Goal: Browse casually: Explore the website without a specific task or goal

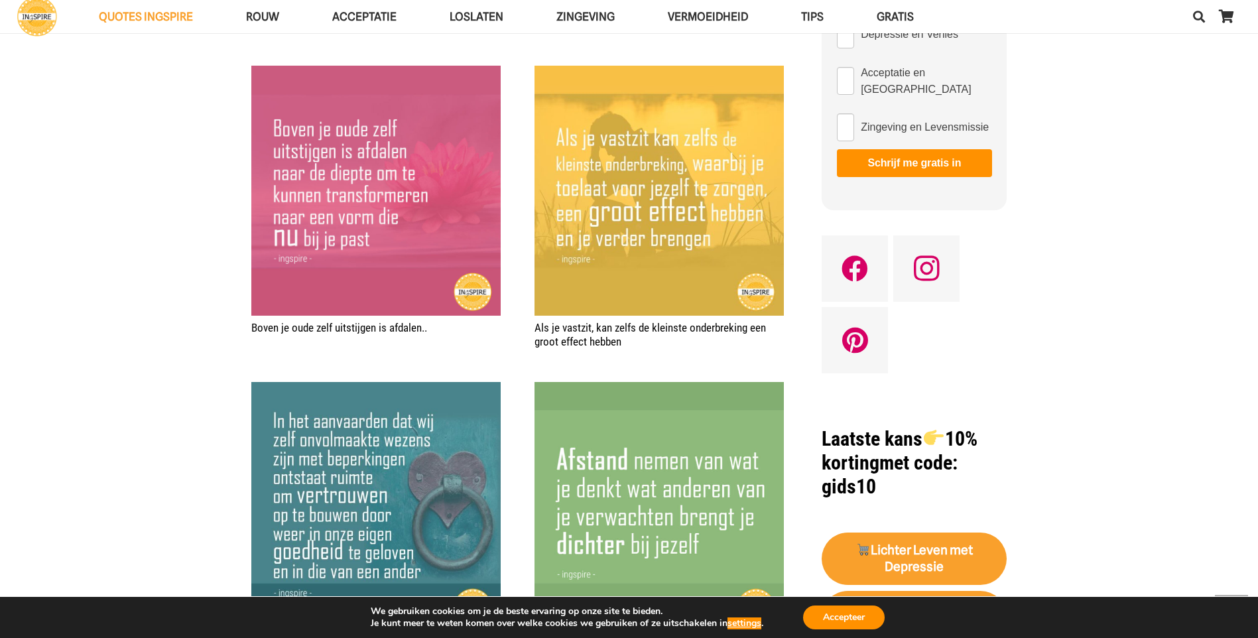
scroll to position [1061, 0]
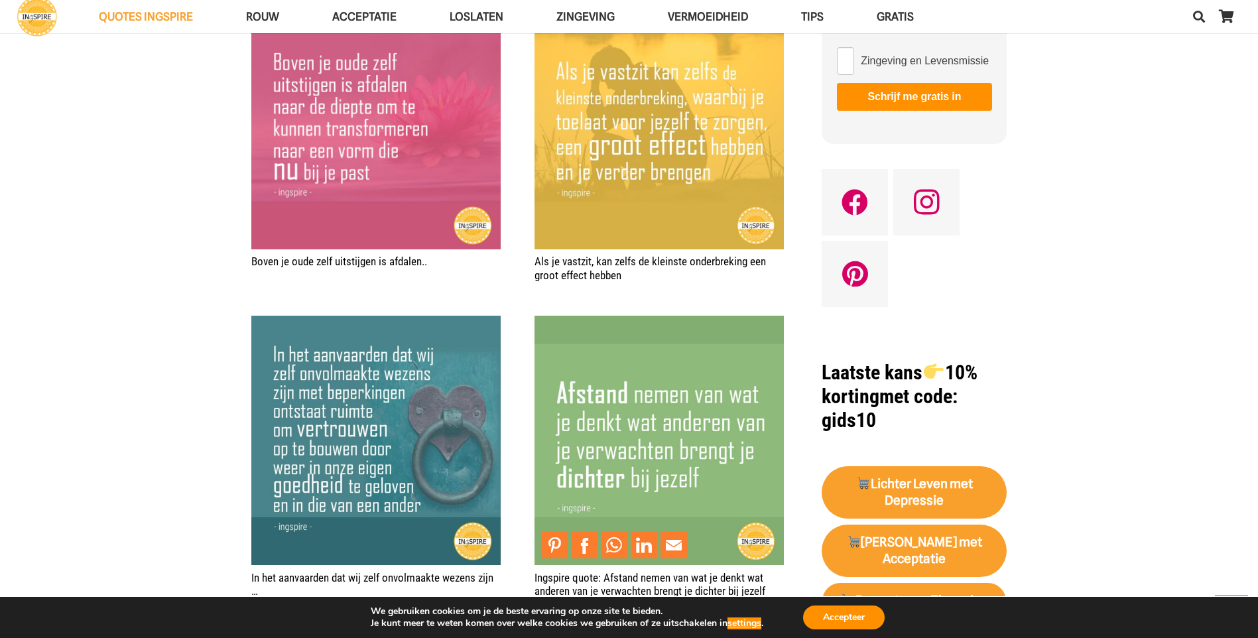
click at [646, 425] on img "Ingspire quote: Afstand nemen van wat je denkt wat anderen van je verwachten br…" at bounding box center [658, 440] width 249 height 249
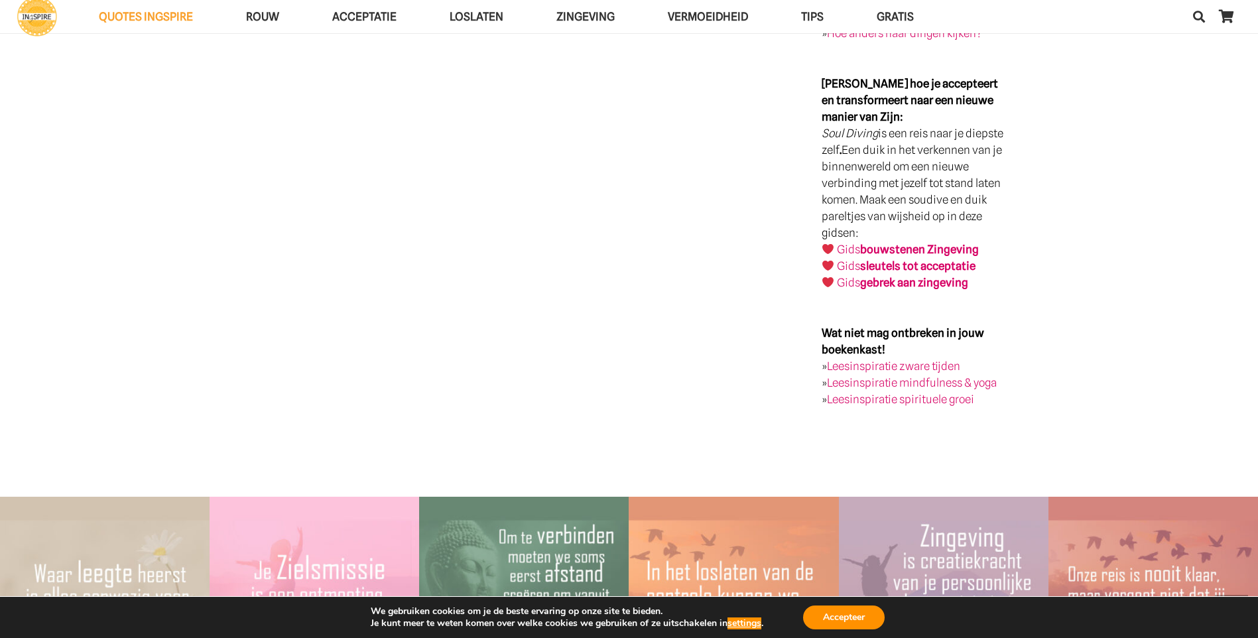
scroll to position [2851, 0]
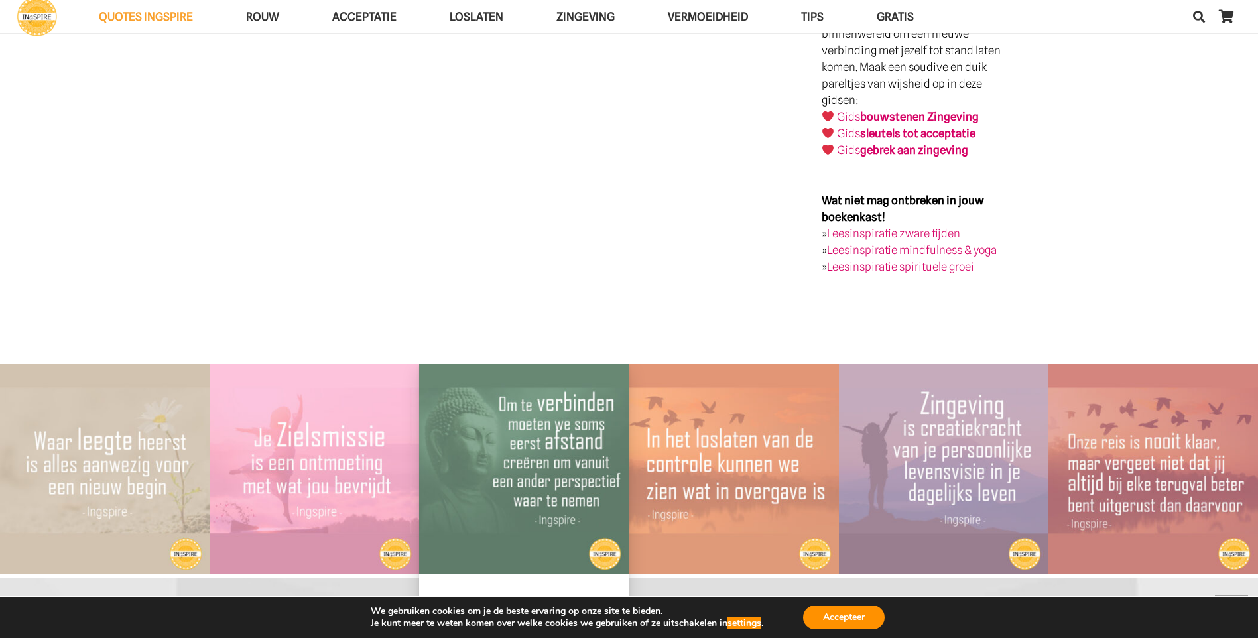
click at [533, 461] on img "Om te verbinden moeten we soms eerst afstand creëren – Citaat van Ingspire" at bounding box center [524, 469] width 210 height 210
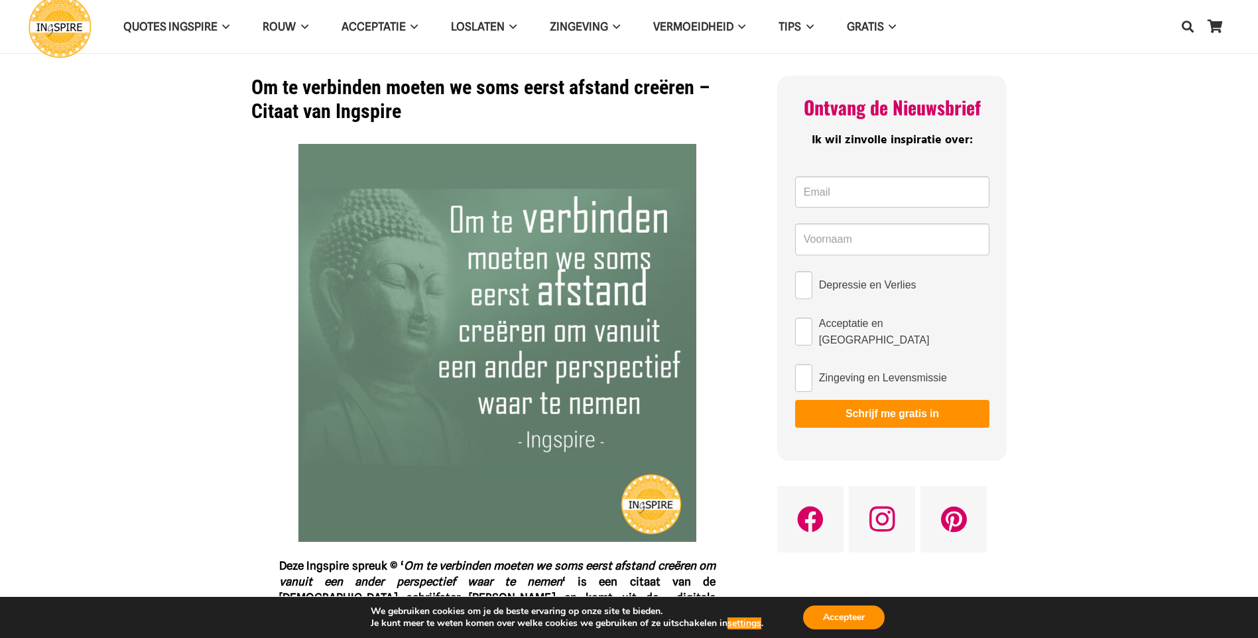
drag, startPoint x: 433, startPoint y: 296, endPoint x: 752, endPoint y: 58, distance: 398.0
